Goal: Task Accomplishment & Management: Complete application form

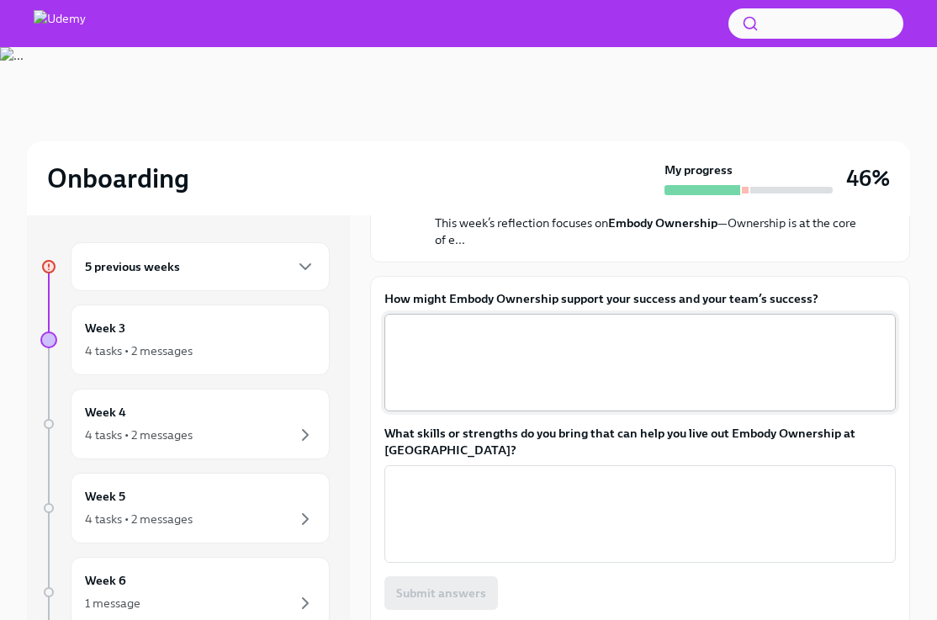
scroll to position [207, 0]
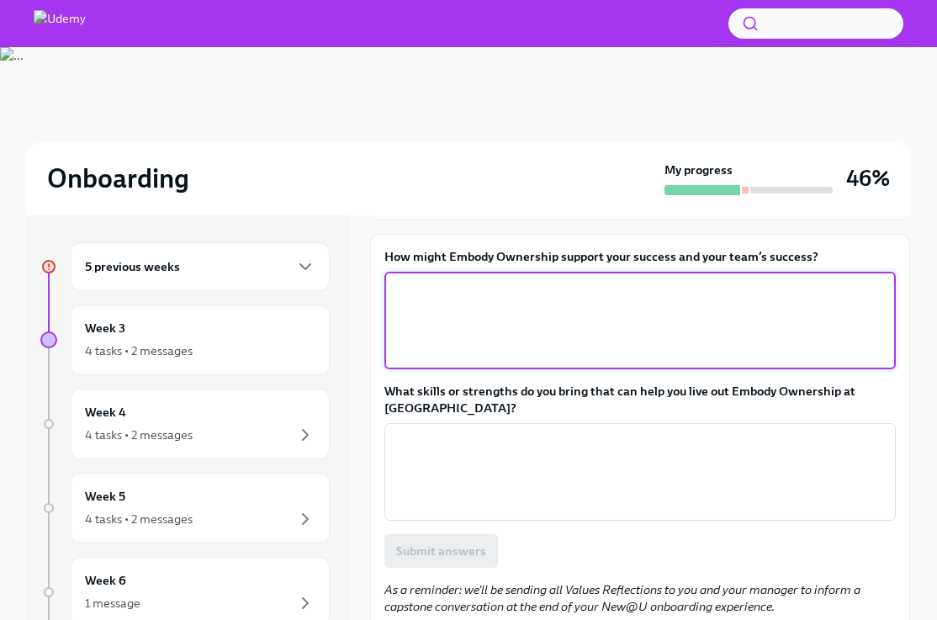
click at [496, 326] on textarea "How might Embody Ownership support your success and your team’s success?" at bounding box center [640, 320] width 491 height 81
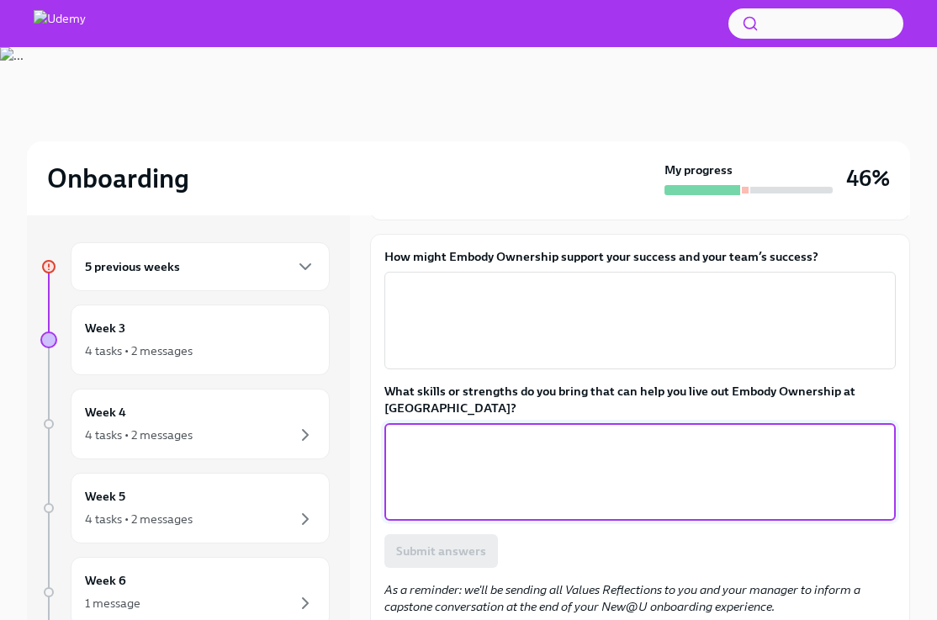
click at [753, 448] on textarea "What skills or strengths do you bring that can help you live out Embody Ownersh…" at bounding box center [640, 472] width 491 height 81
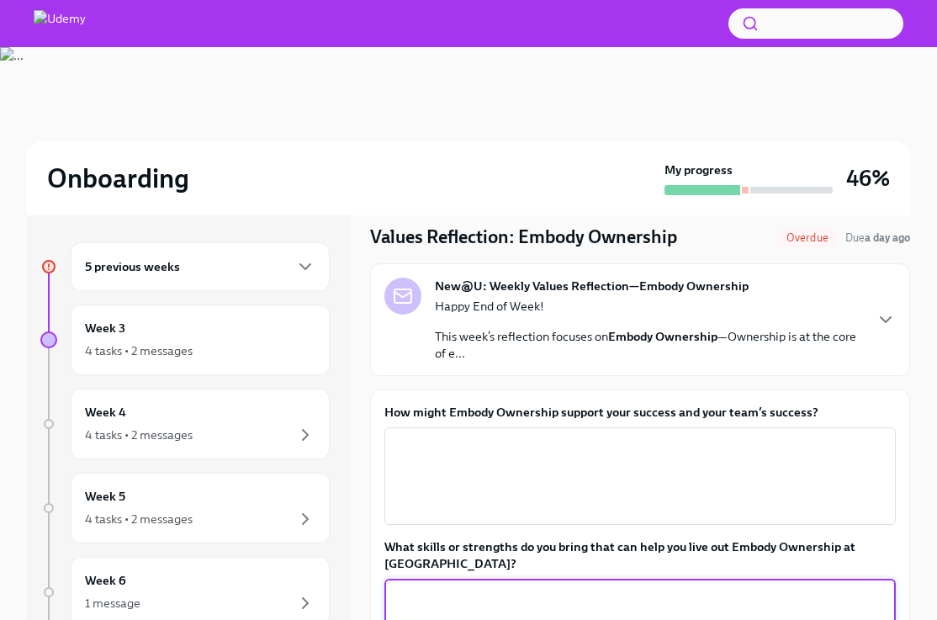
scroll to position [44, 0]
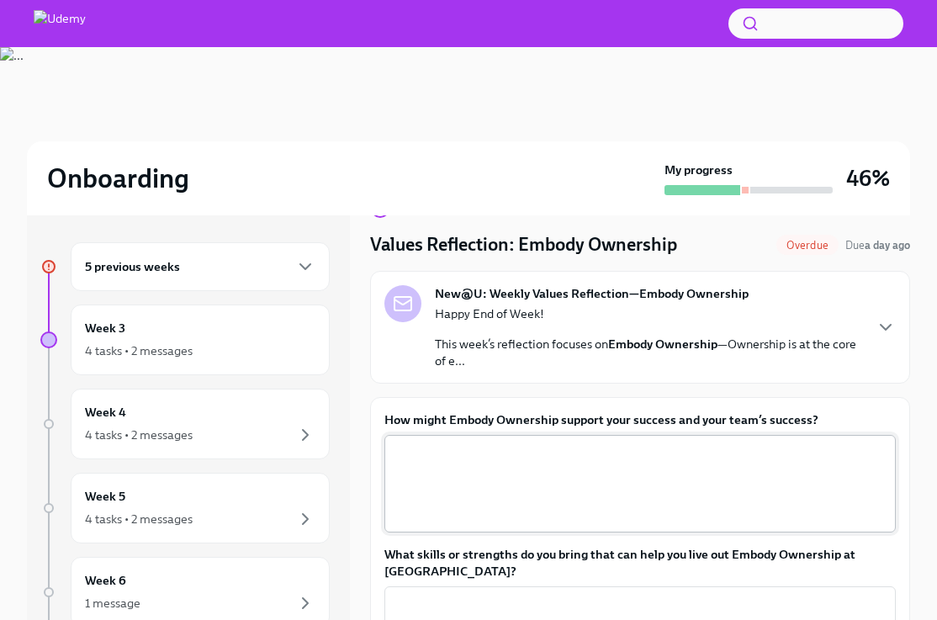
click at [606, 440] on div "x ​" at bounding box center [640, 484] width 512 height 98
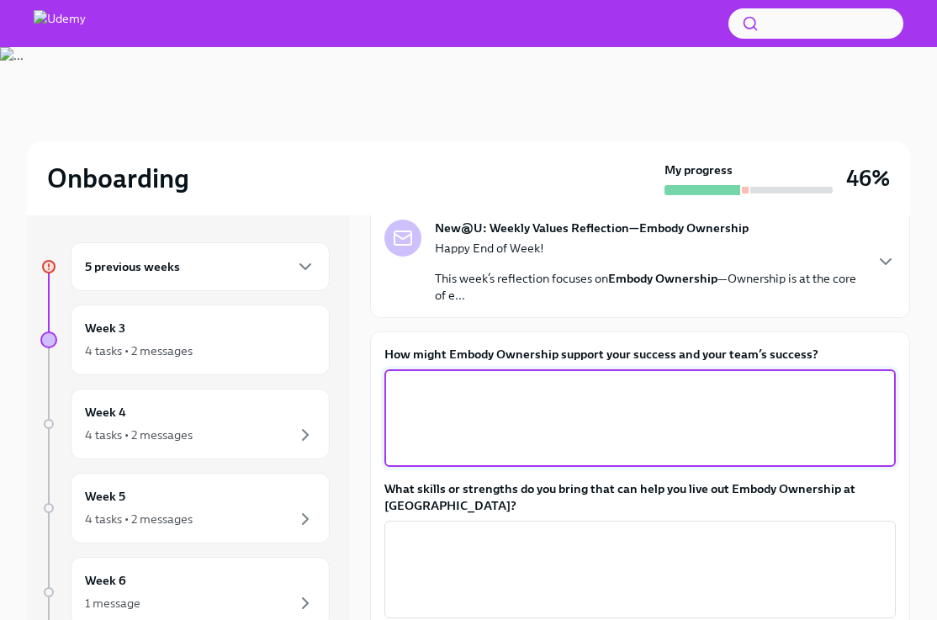
scroll to position [129, 0]
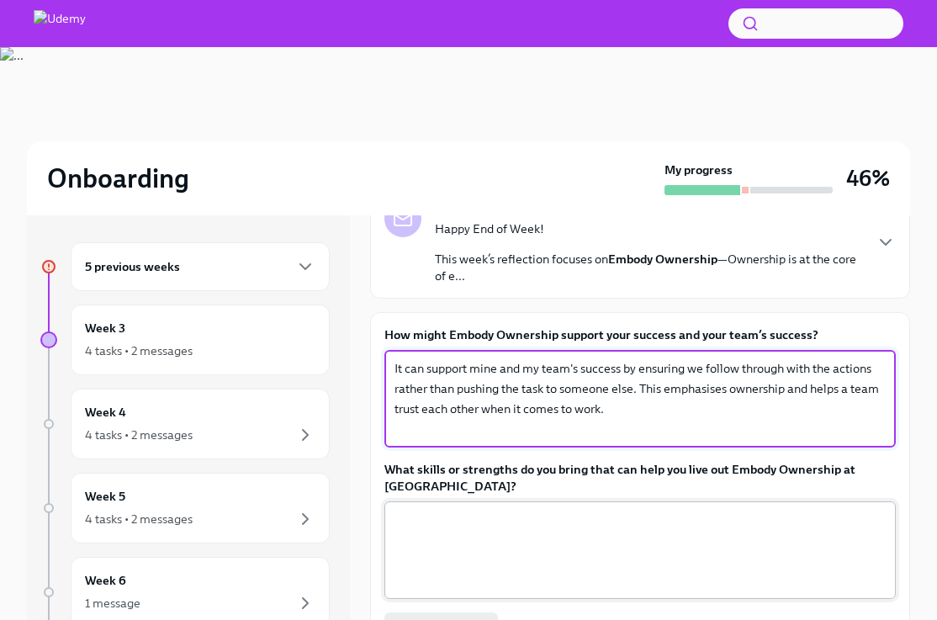
type textarea "It can support mine and my team's success by ensuring we follow through with th…"
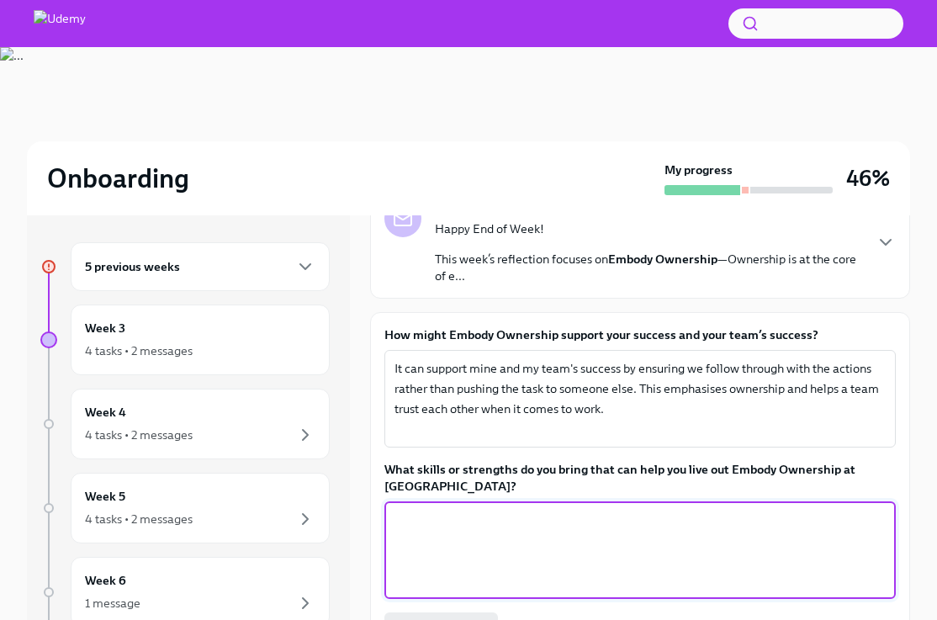
click at [692, 510] on textarea "What skills or strengths do you bring that can help you live out Embody Ownersh…" at bounding box center [640, 550] width 491 height 81
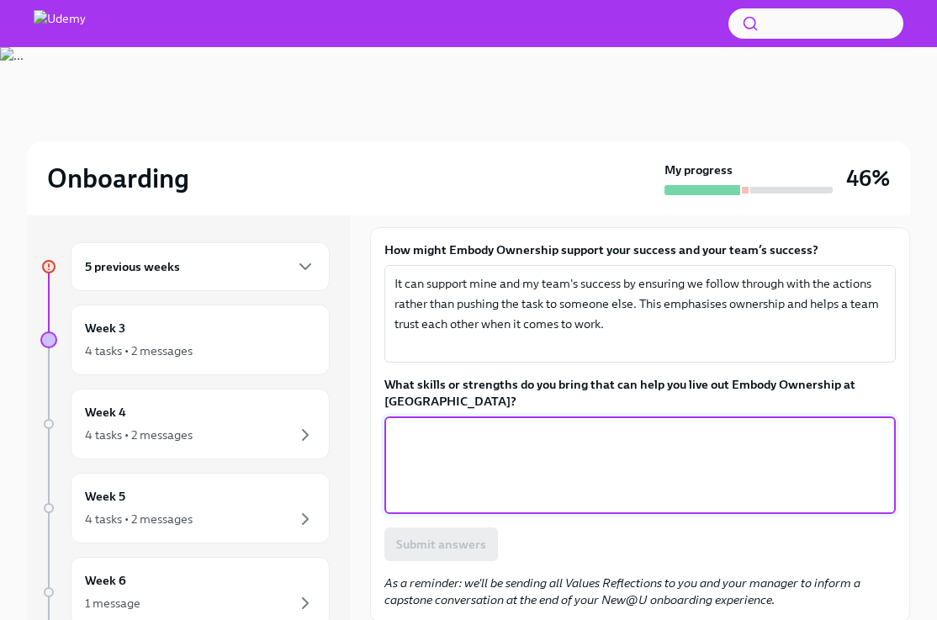
scroll to position [210, 0]
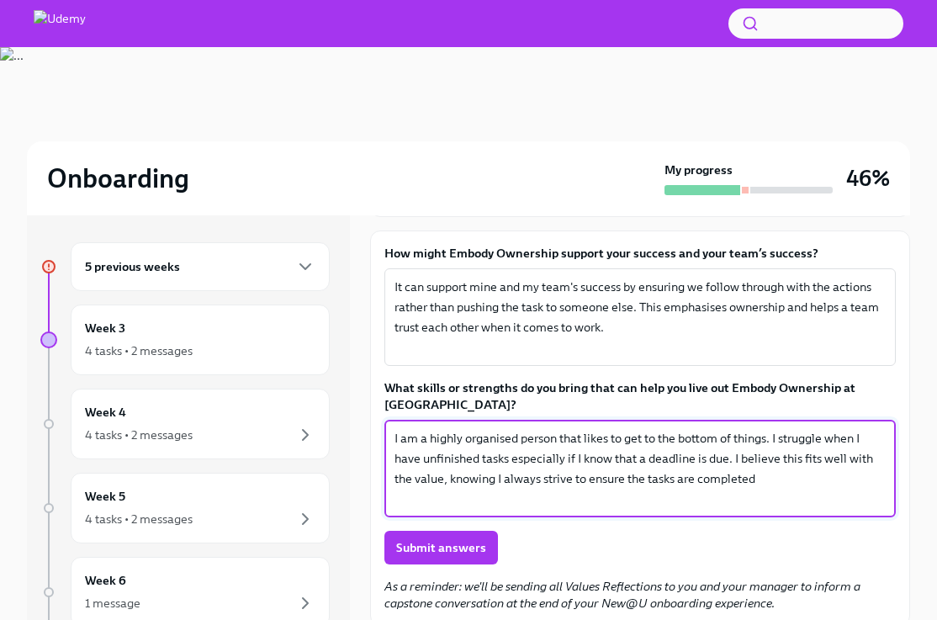
click at [788, 469] on textarea "I am a highly organised person that likes to get to the bottom of things. I str…" at bounding box center [640, 468] width 491 height 81
click at [793, 459] on textarea "I am a highly organised person that likes to get to the bottom of things. I str…" at bounding box center [640, 468] width 491 height 81
type textarea "I am a highly organised person that likes to get to the bottom of things. I str…"
click at [452, 531] on button "Submit answers" at bounding box center [441, 548] width 114 height 34
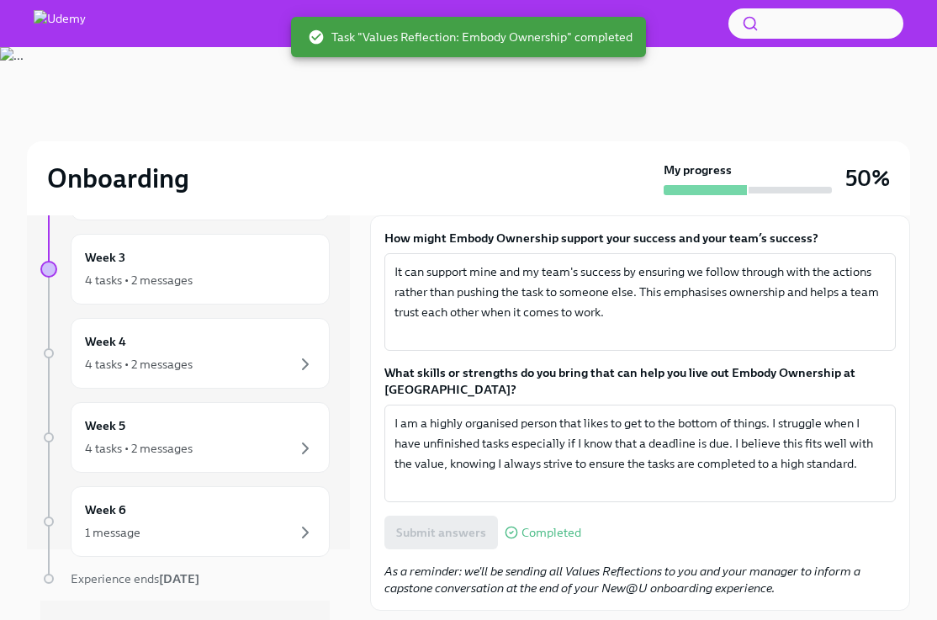
scroll to position [253, 0]
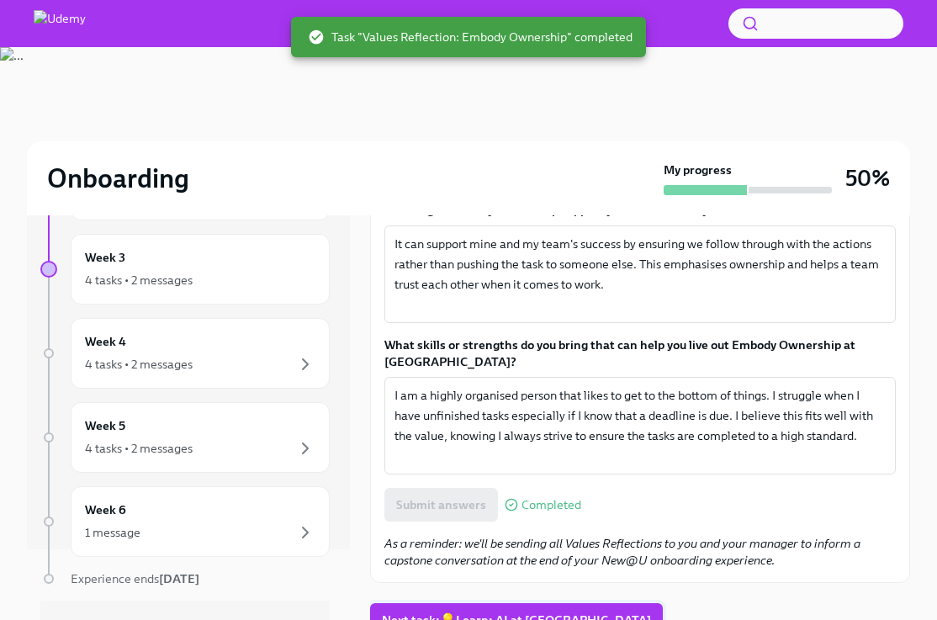
click at [482, 612] on span "Next task : 💡Learn: AI at Udemy" at bounding box center [516, 620] width 269 height 17
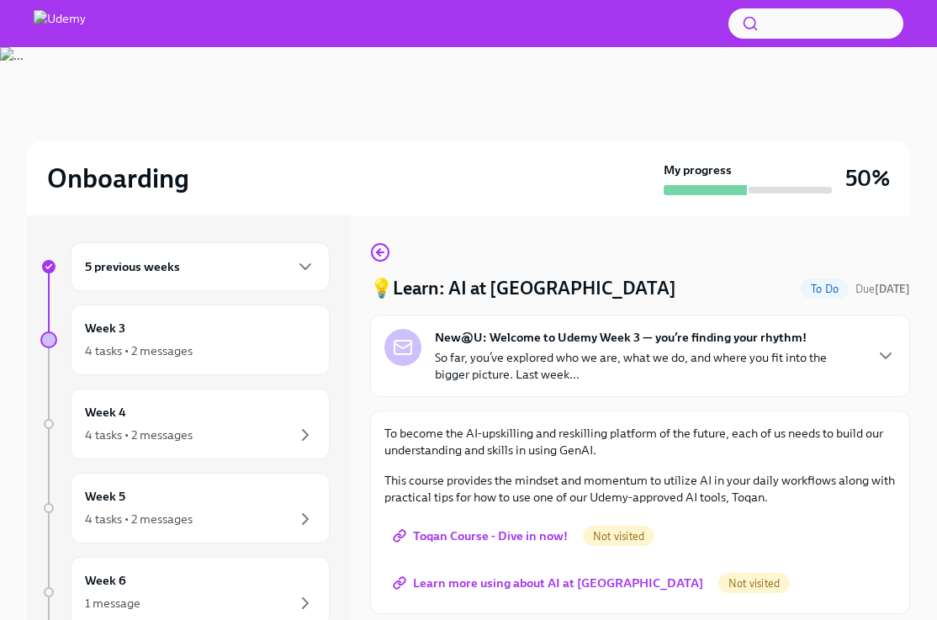
click at [509, 539] on span "Toqan Course - Dive in now!" at bounding box center [482, 535] width 172 height 17
click at [533, 577] on span "Learn more using about AI at Udemy" at bounding box center [549, 583] width 307 height 17
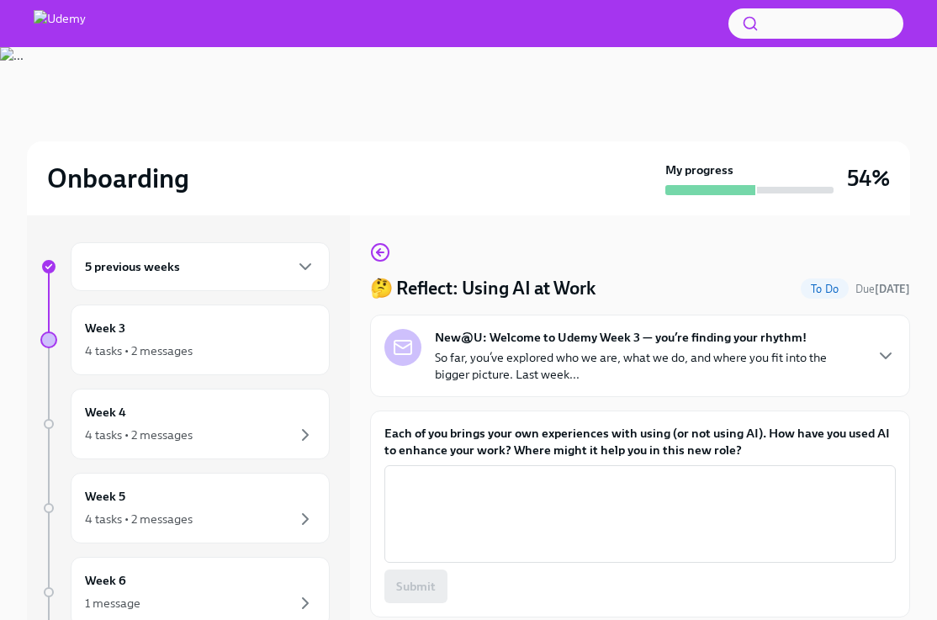
scroll to position [51, 0]
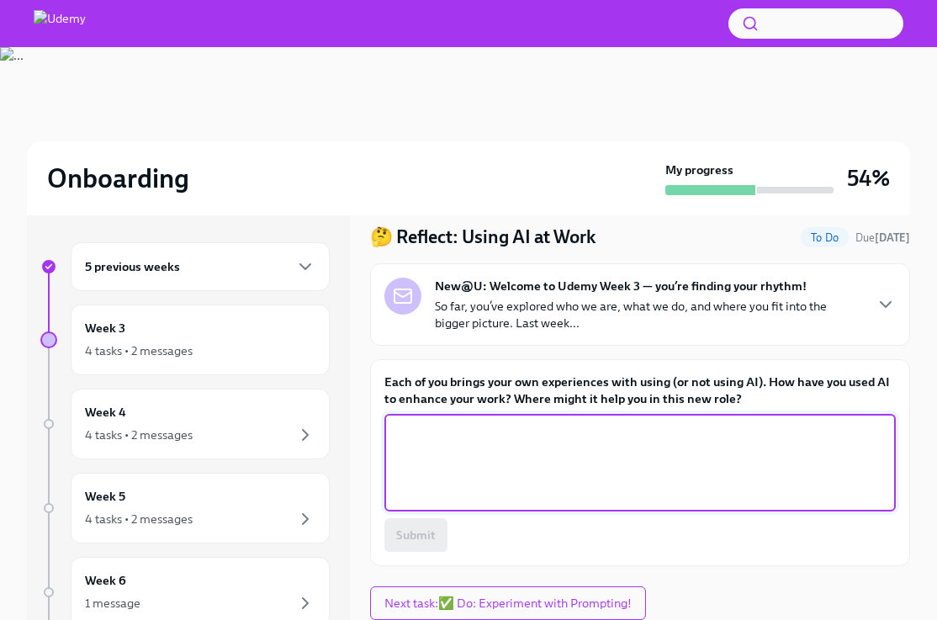
click at [575, 446] on textarea "Each of you brings your own experiences with using (or not using AI). How have …" at bounding box center [640, 462] width 491 height 81
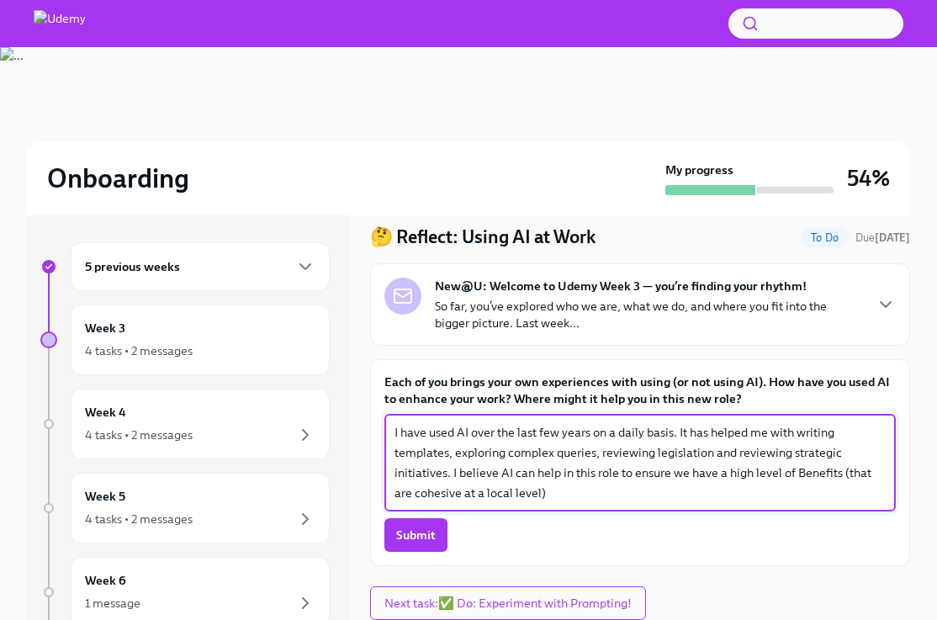
click at [571, 498] on textarea "I have used AI over the last few years on a daily basis. It has helped me with …" at bounding box center [640, 462] width 491 height 81
drag, startPoint x: 571, startPoint y: 494, endPoint x: 841, endPoint y: 481, distance: 270.4
click at [841, 481] on textarea "I have used AI over the last few years on a daily basis. It has helped me with …" at bounding box center [640, 462] width 491 height 81
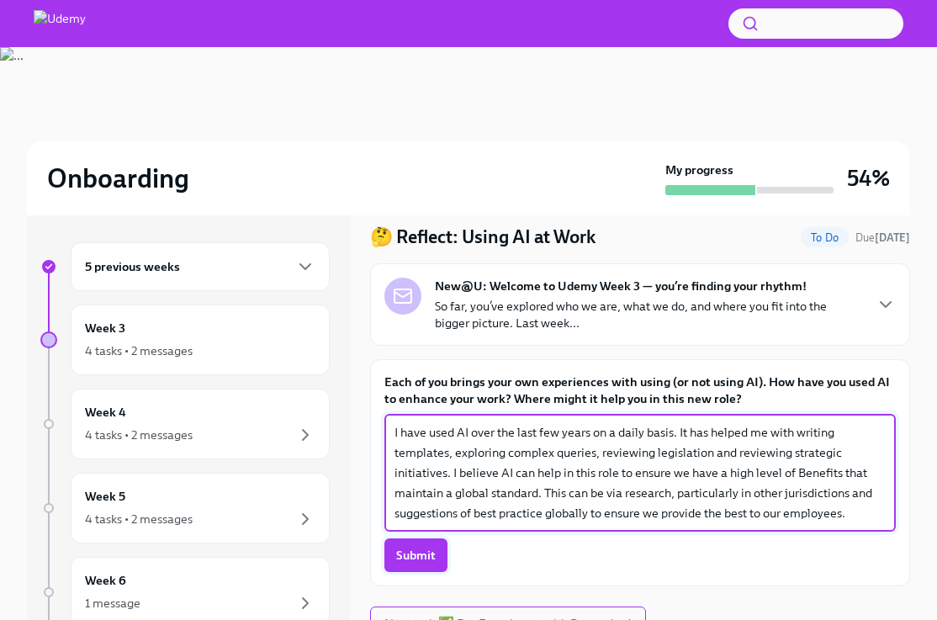
type textarea "I have used AI over the last few years on a daily basis. It has helped me with …"
click at [416, 547] on span "Submit" at bounding box center [416, 555] width 40 height 17
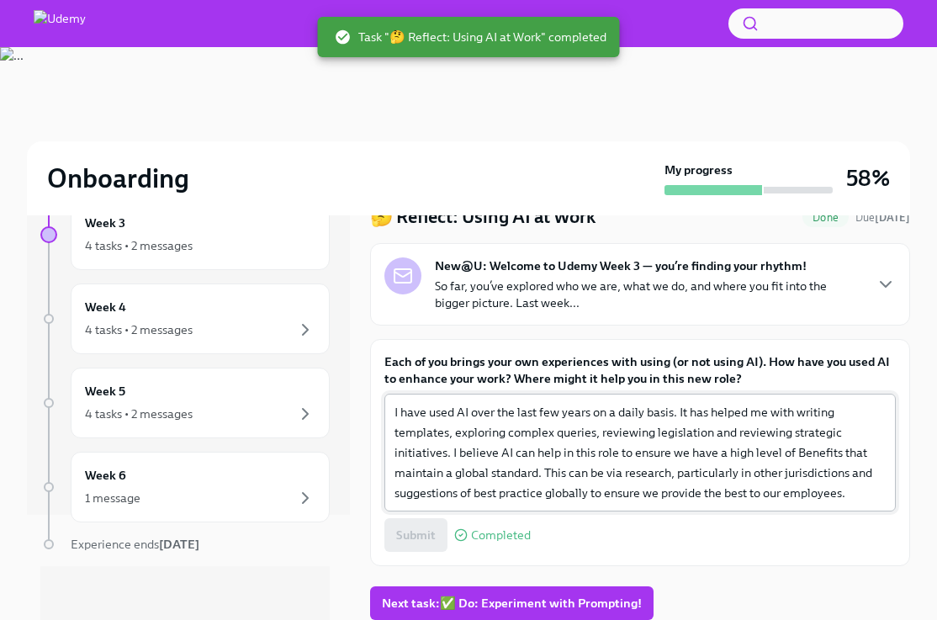
scroll to position [47, 0]
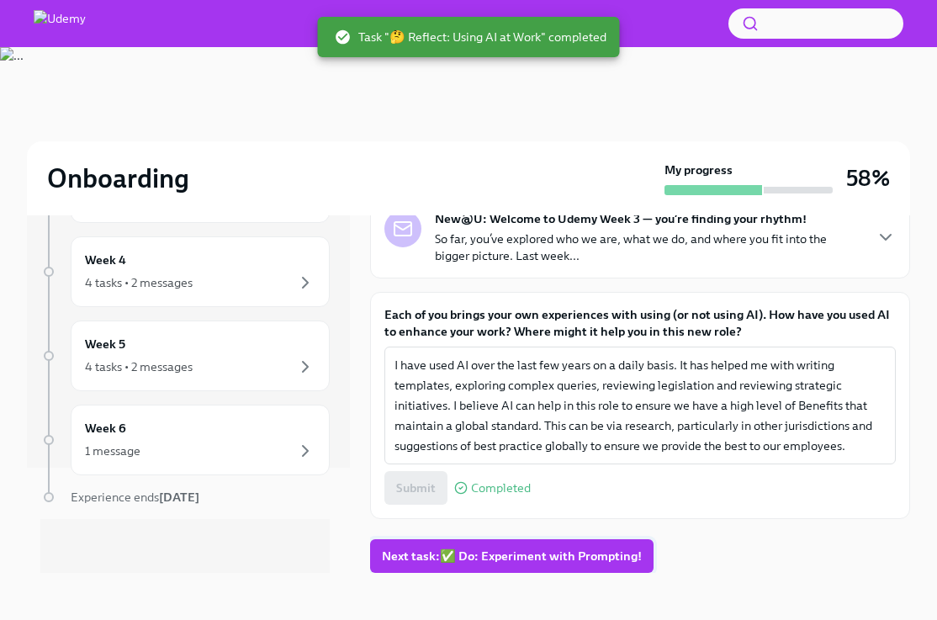
click at [531, 551] on span "Next task : ✅ Do: Experiment with Prompting!" at bounding box center [512, 556] width 260 height 17
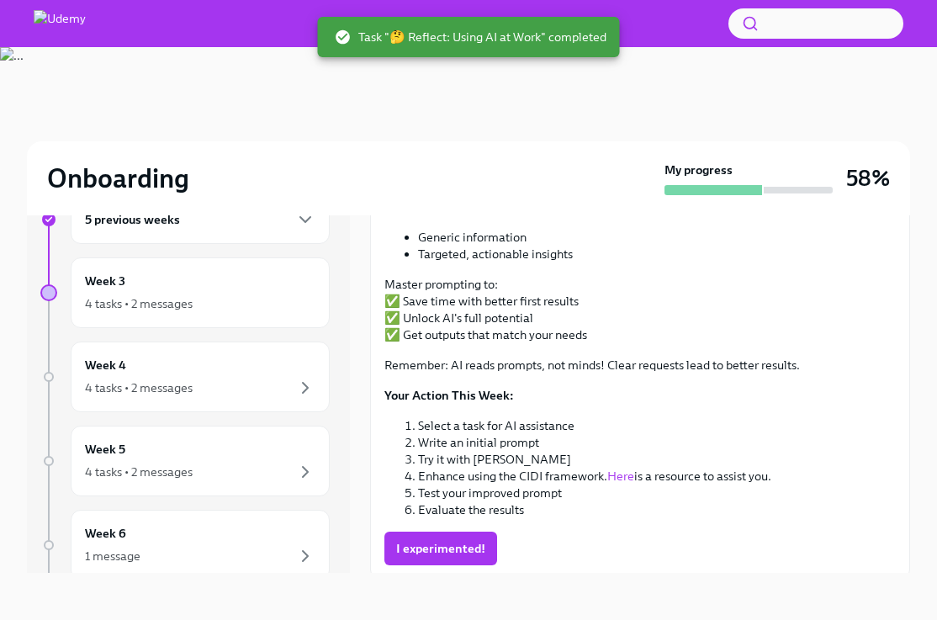
scroll to position [233, 0]
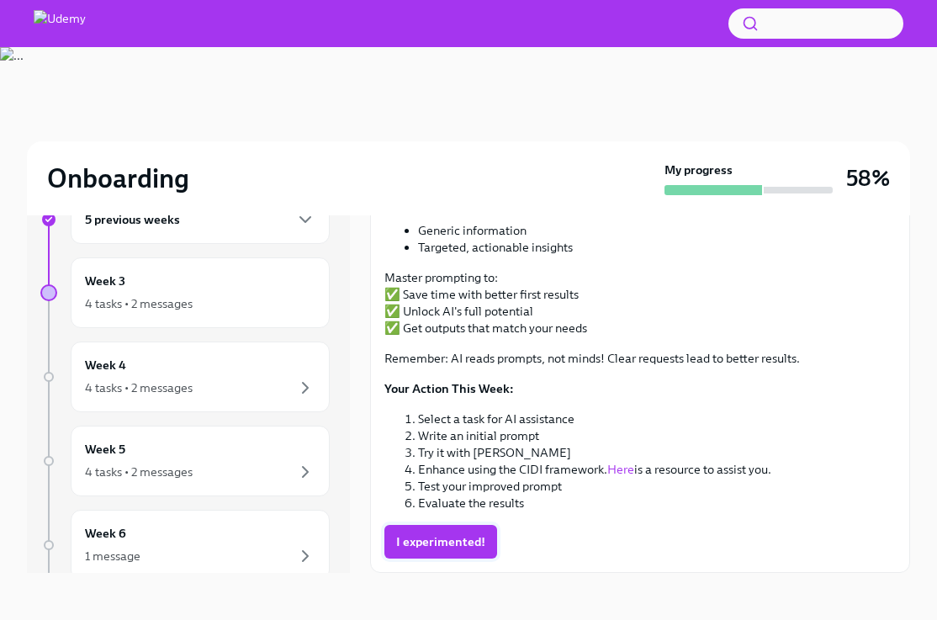
click at [472, 549] on span "I experimented!" at bounding box center [440, 541] width 89 height 17
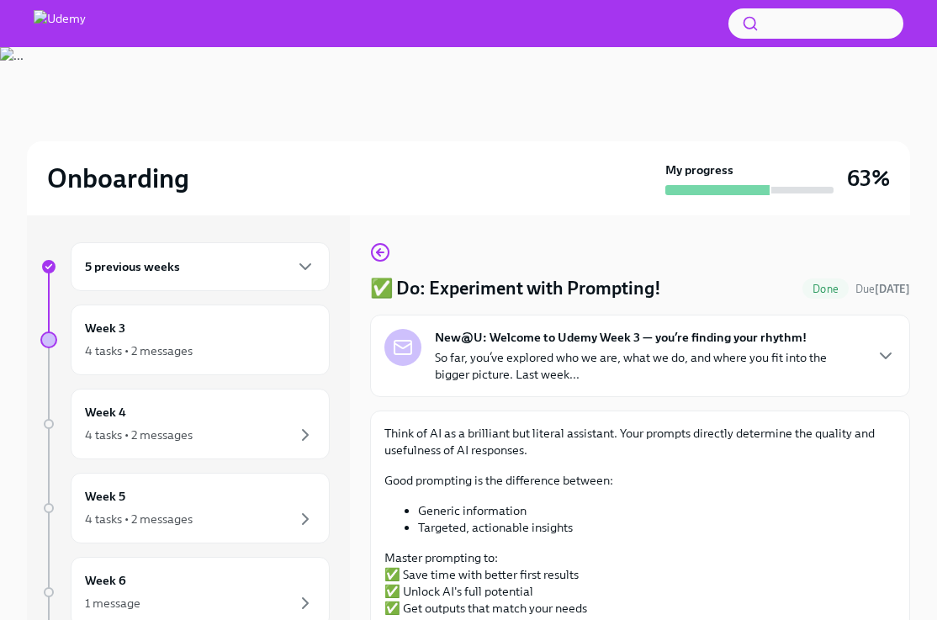
click at [710, 369] on p "So far, you’ve explored who we are, what we do, and where you fit into the bigg…" at bounding box center [648, 366] width 427 height 34
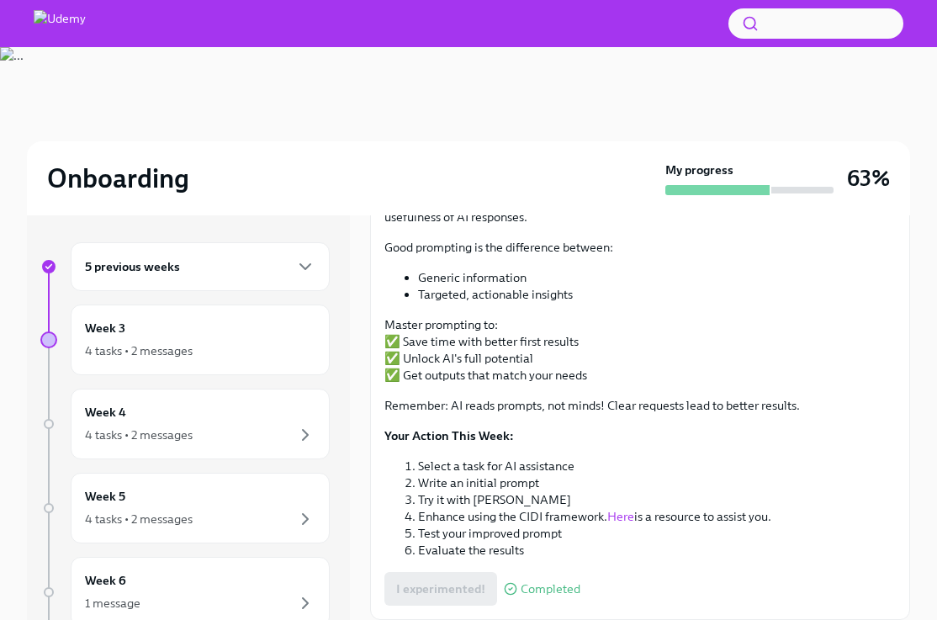
scroll to position [47, 0]
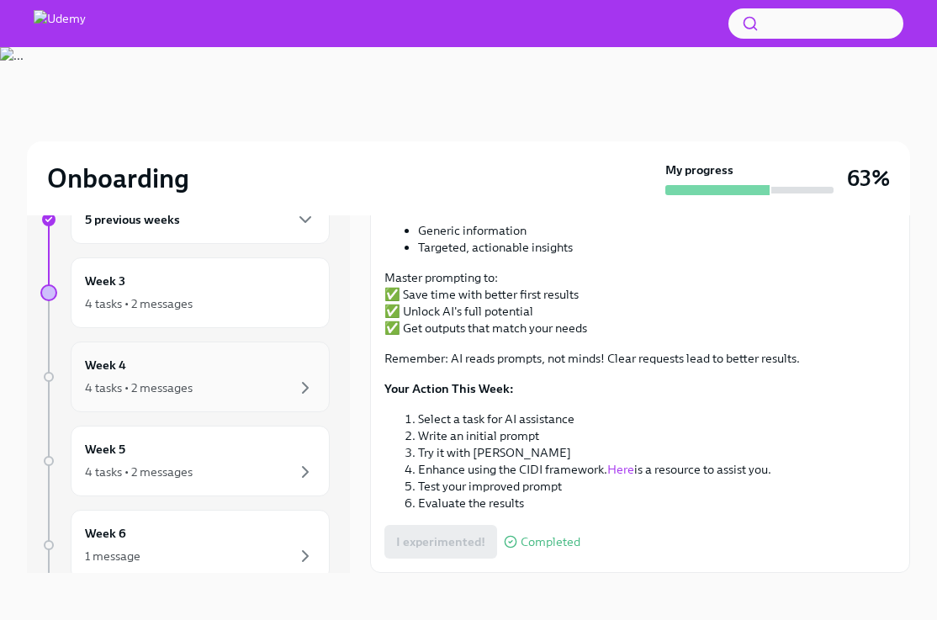
click at [292, 358] on div "Week 4 4 tasks • 2 messages" at bounding box center [200, 377] width 231 height 42
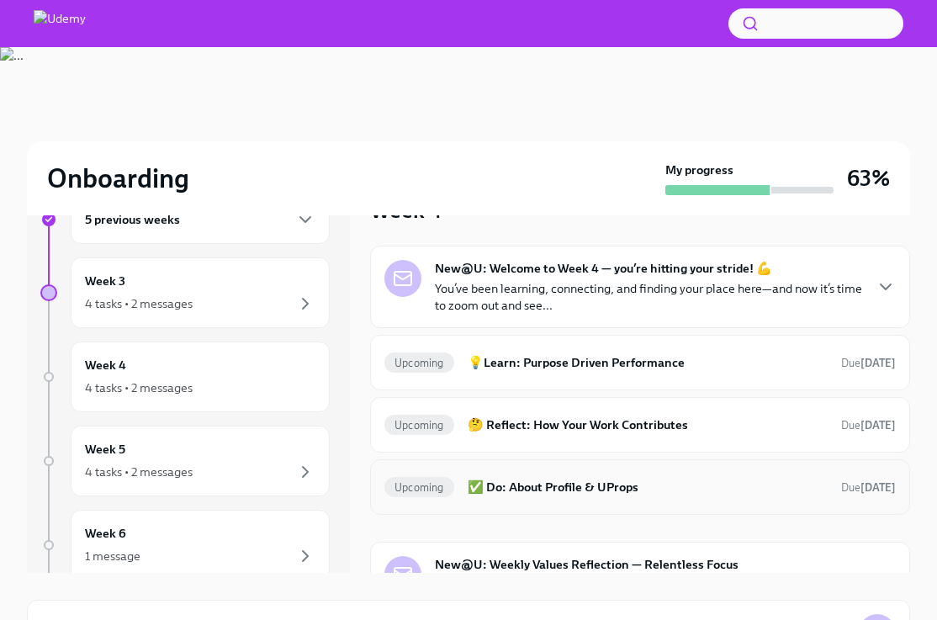
scroll to position [114, 0]
